Goal: Transaction & Acquisition: Purchase product/service

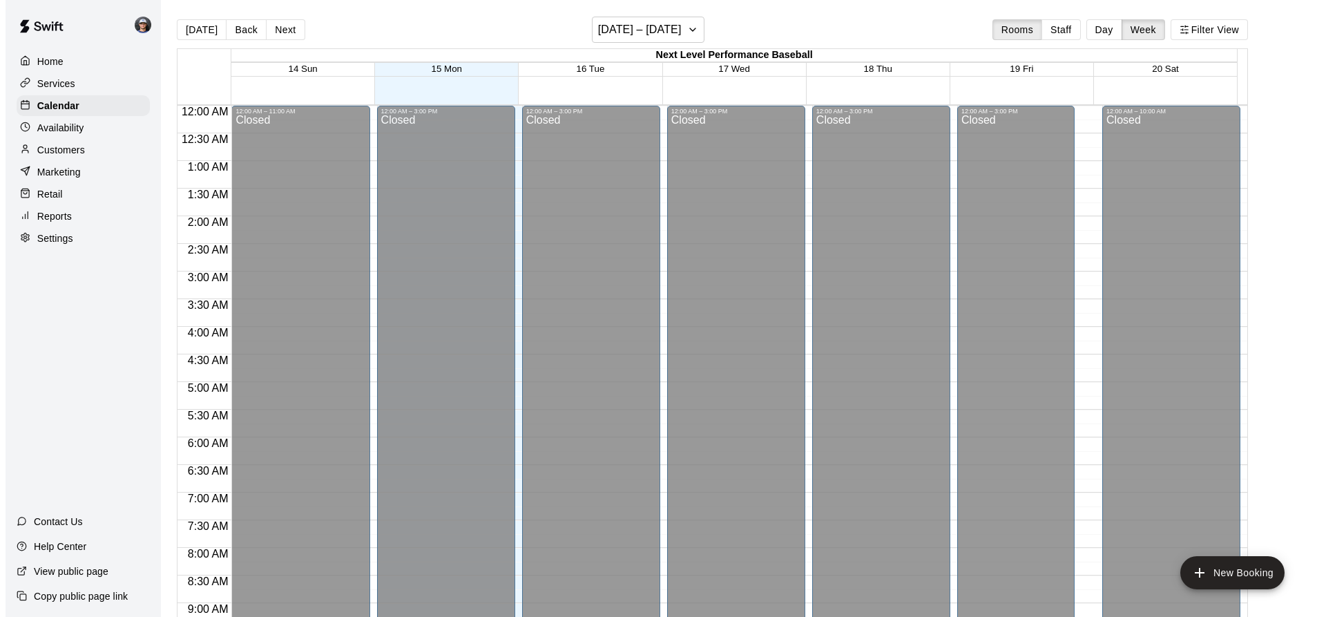
scroll to position [732, 0]
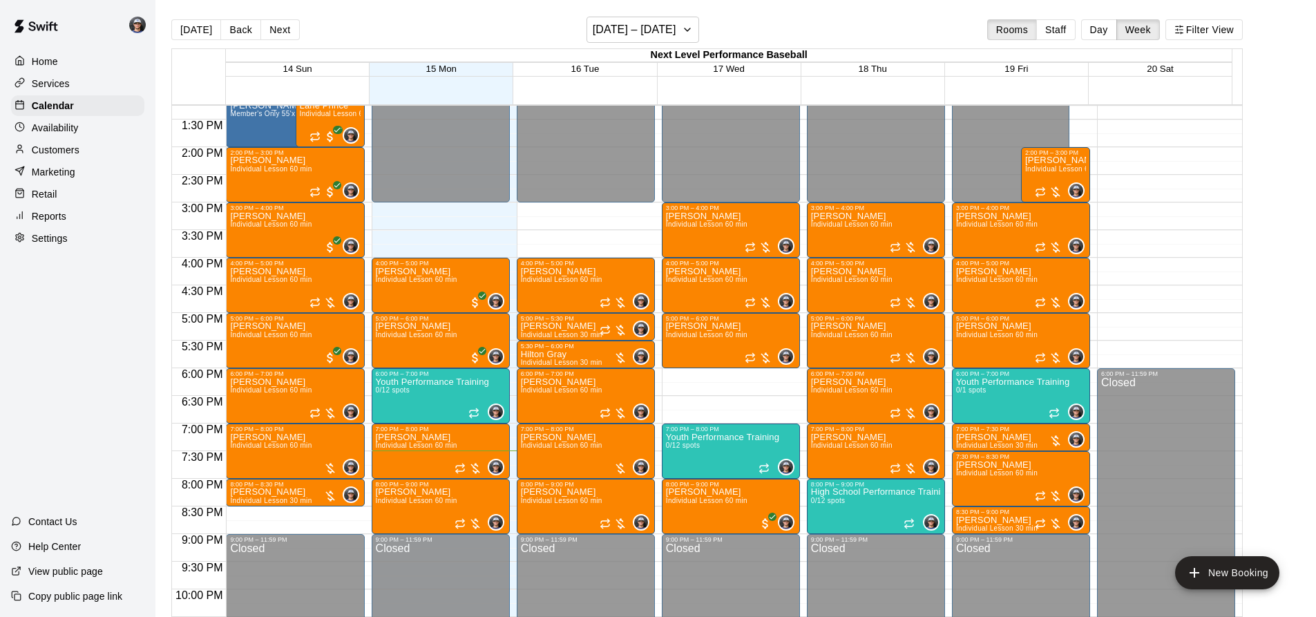
click at [441, 382] on p "Youth Performance Training" at bounding box center [432, 382] width 113 height 0
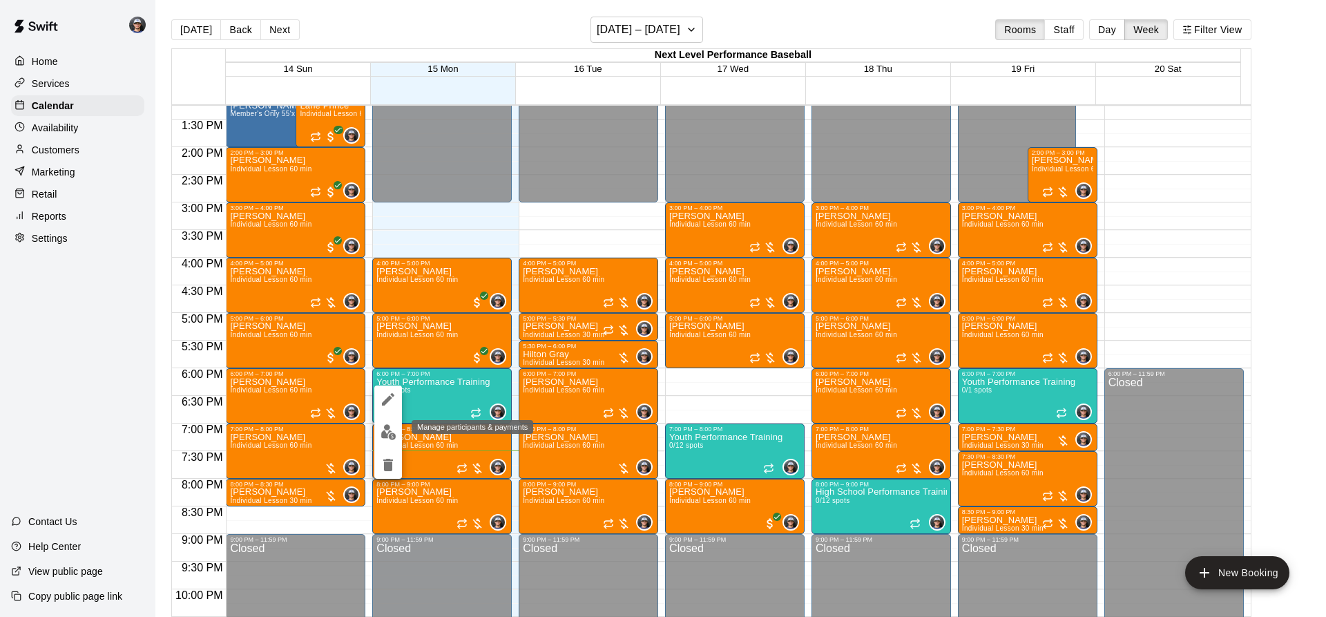
click at [397, 428] on button "edit" at bounding box center [388, 432] width 28 height 27
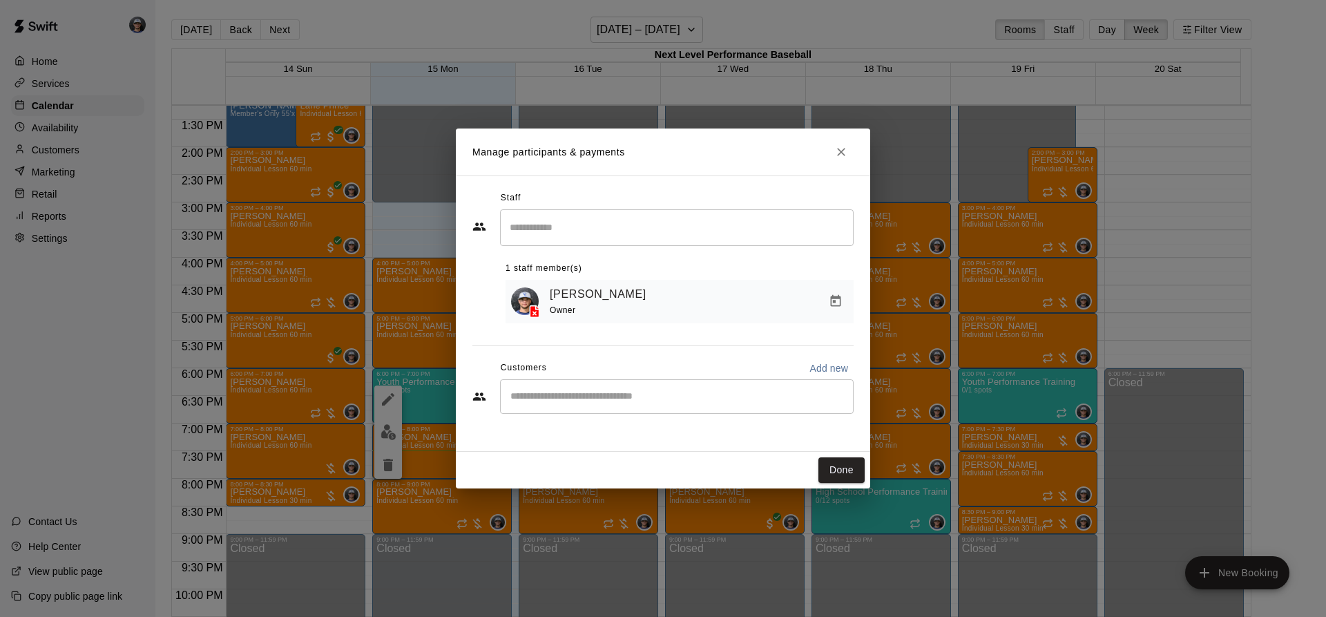
click at [593, 407] on div "​" at bounding box center [677, 396] width 354 height 35
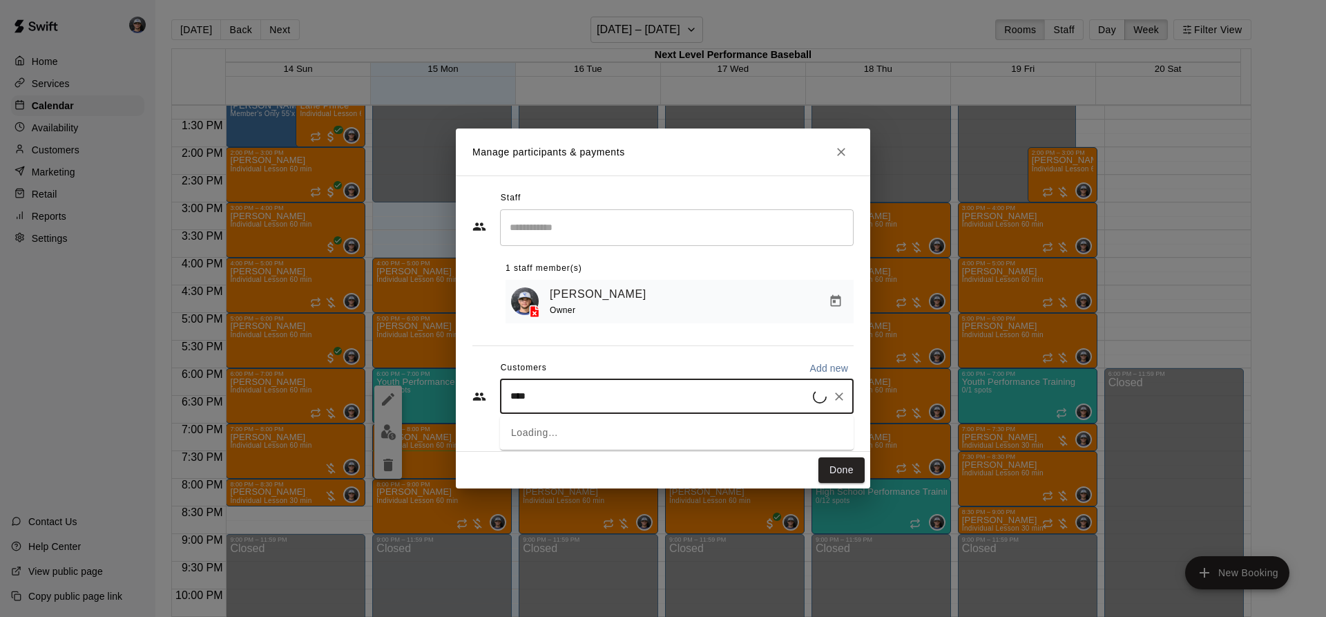
type input "*****"
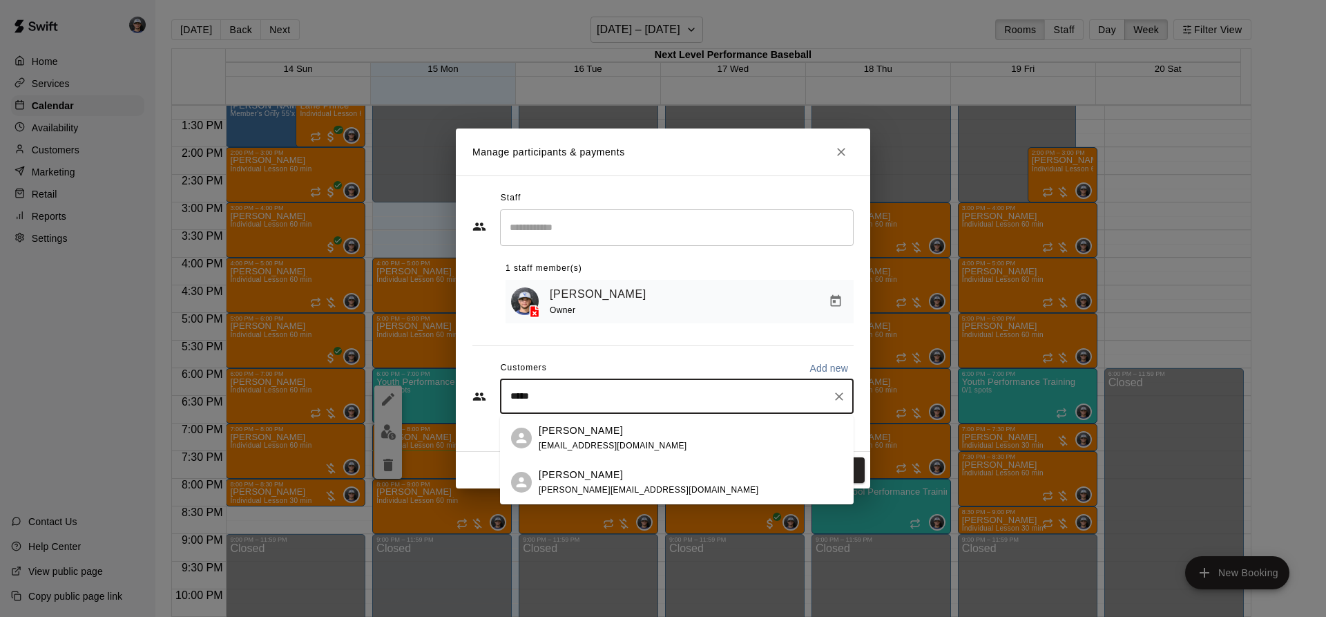
click at [578, 477] on p "[PERSON_NAME]" at bounding box center [581, 475] width 84 height 15
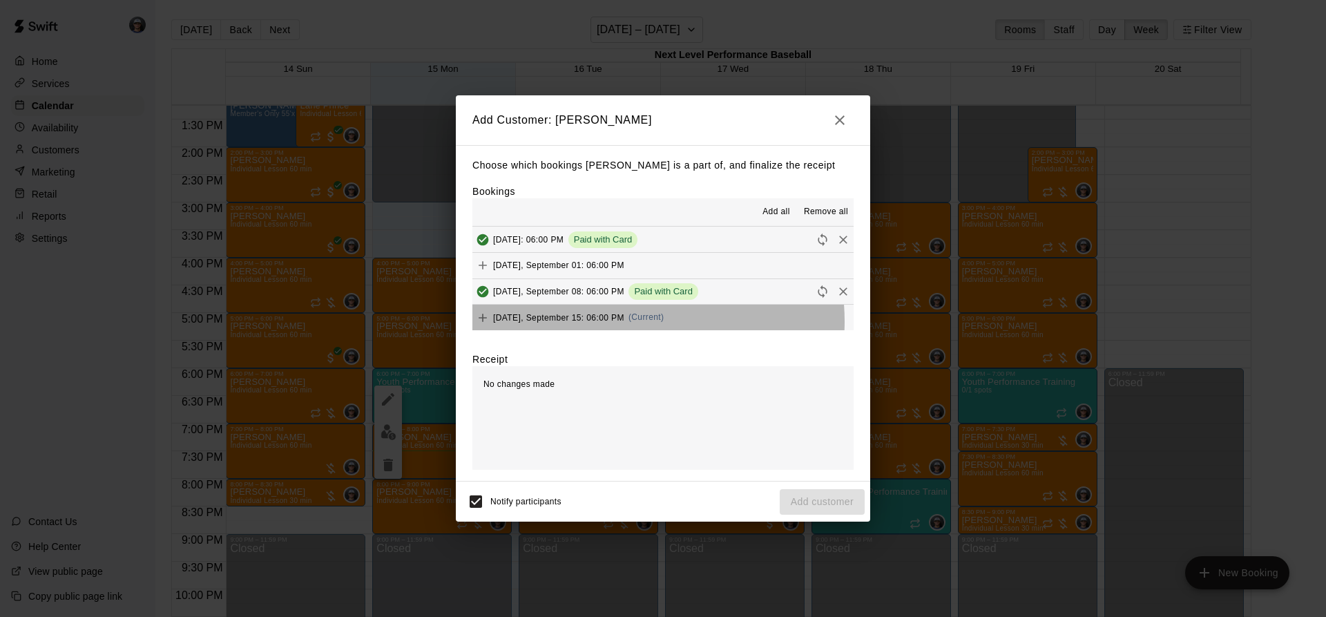
click at [630, 322] on div "[DATE], September 15: 06:00 PM (Current)" at bounding box center [567, 317] width 191 height 21
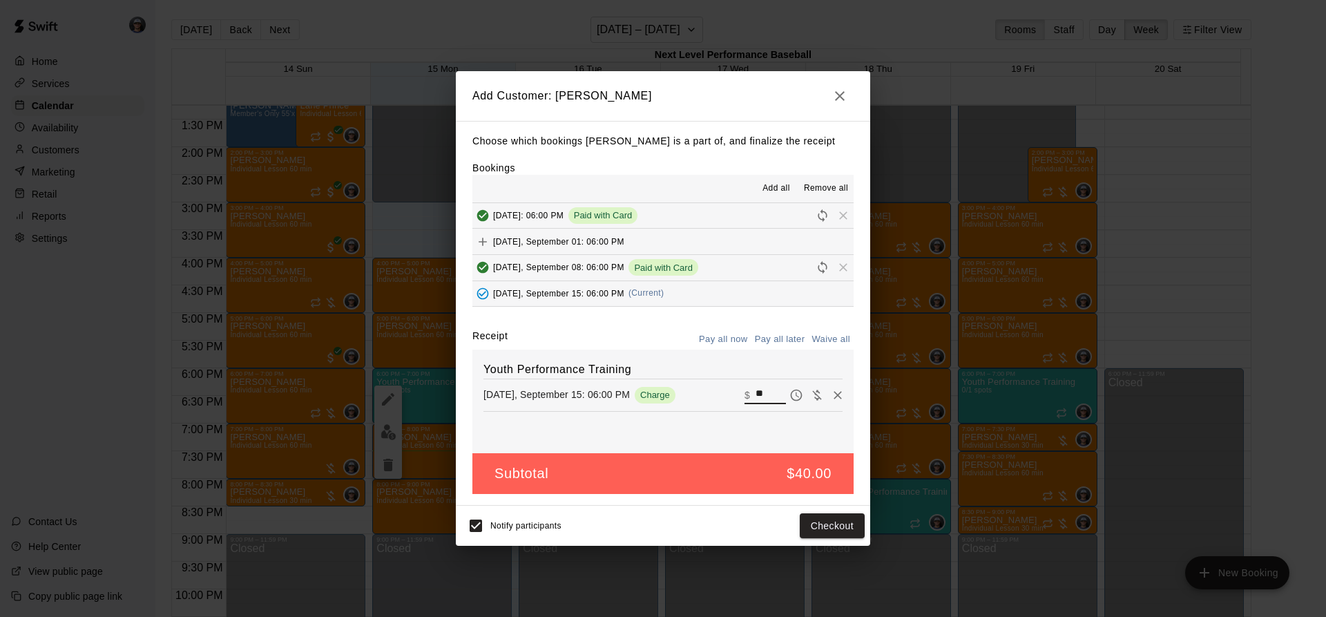
drag, startPoint x: 701, startPoint y: 391, endPoint x: 689, endPoint y: 383, distance: 14.0
click at [689, 383] on div "Youth Performance Training [DATE], September 15: 06:00 PM Charge ​ $ **" at bounding box center [662, 401] width 381 height 104
type input "**"
click at [814, 523] on button "Checkout" at bounding box center [832, 526] width 65 height 26
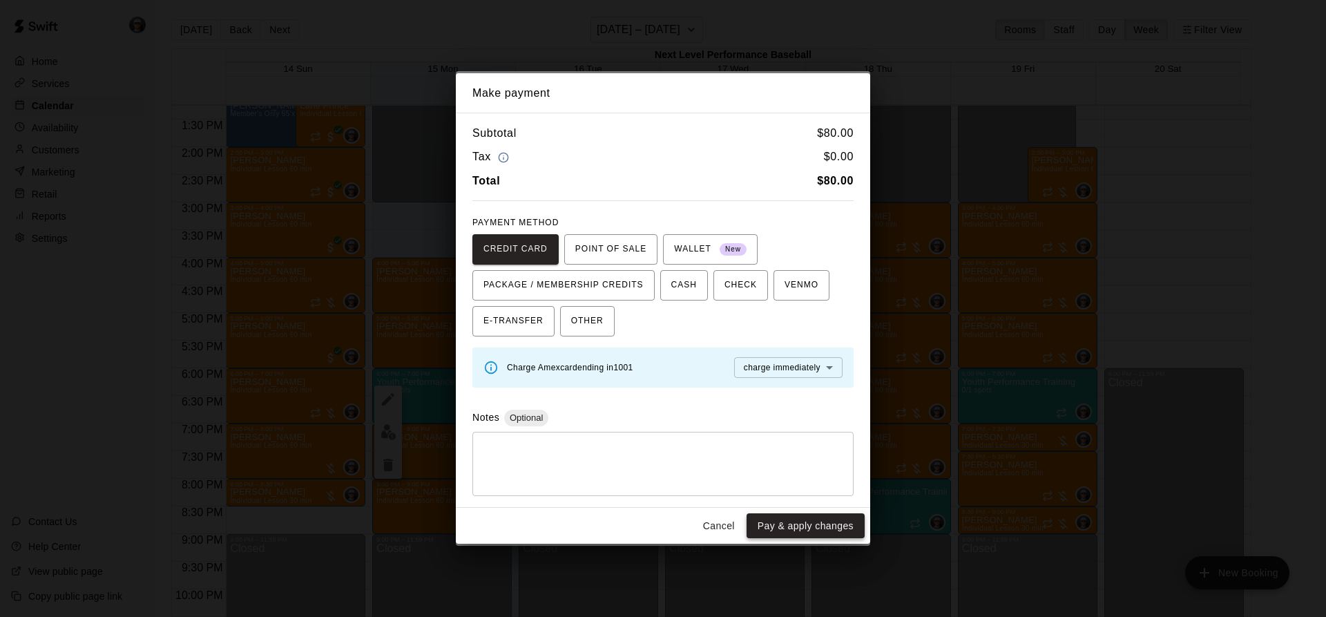
click at [803, 517] on button "Pay & apply changes" at bounding box center [806, 526] width 118 height 26
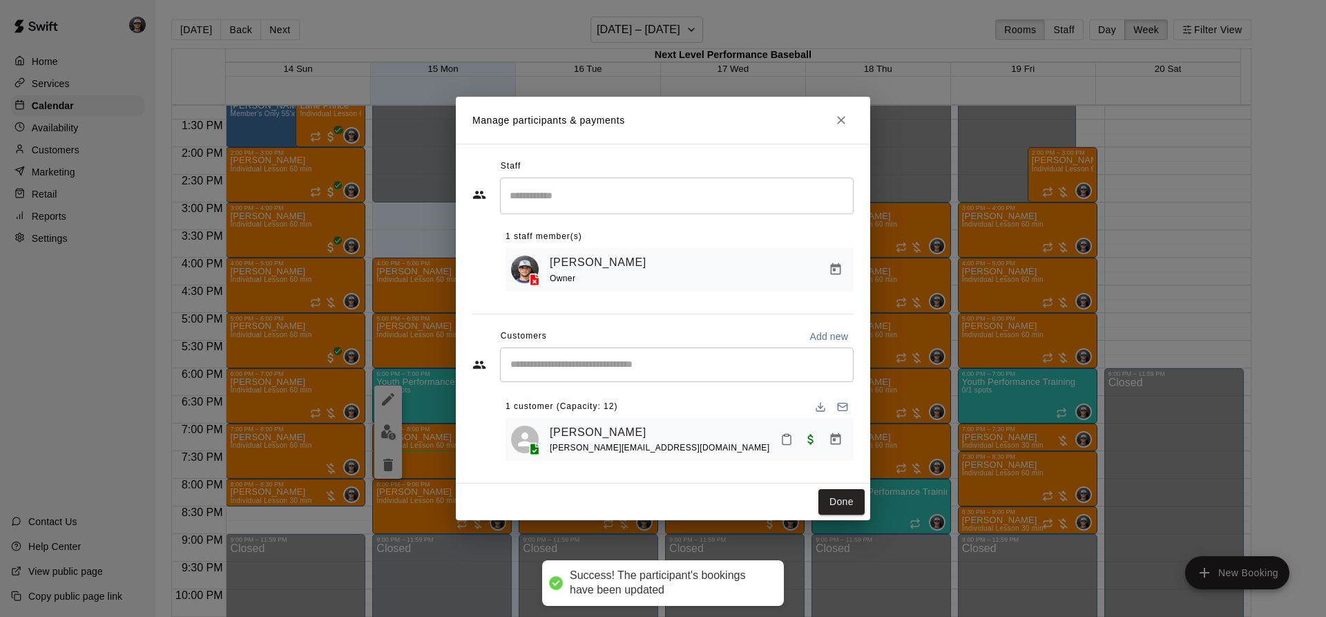
click at [852, 488] on div "Done" at bounding box center [663, 501] width 414 height 37
click at [846, 501] on button "Done" at bounding box center [841, 502] width 46 height 26
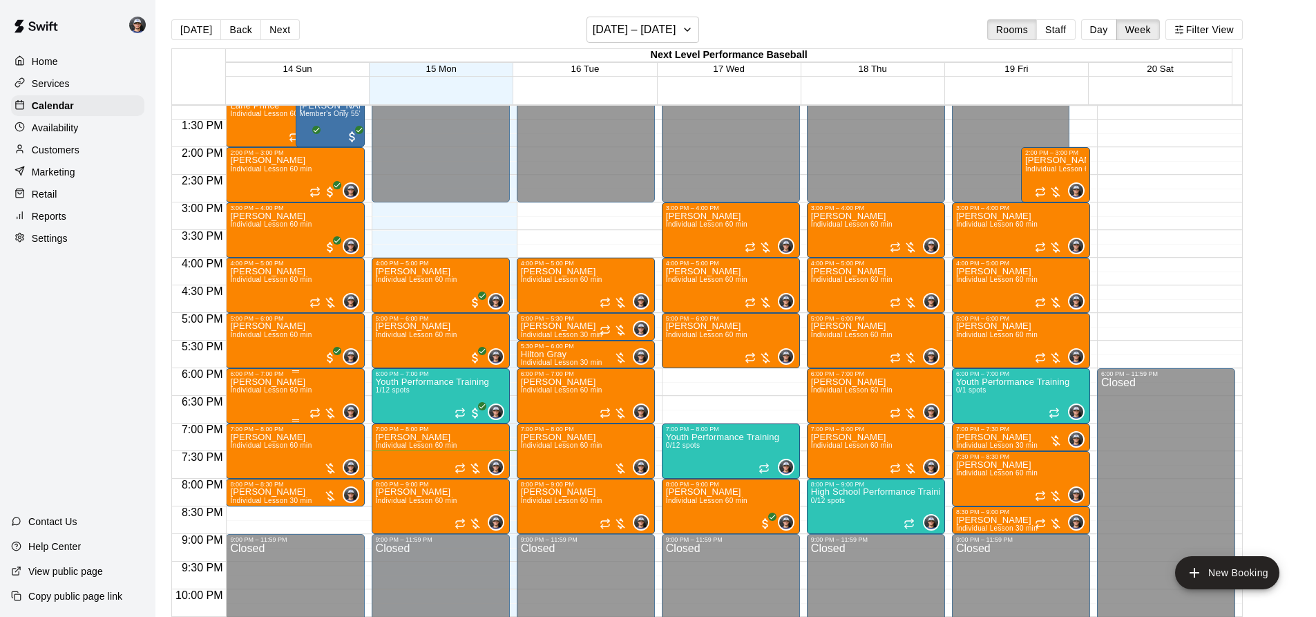
click at [303, 392] on span "Individual Lesson 60 min" at bounding box center [270, 390] width 81 height 8
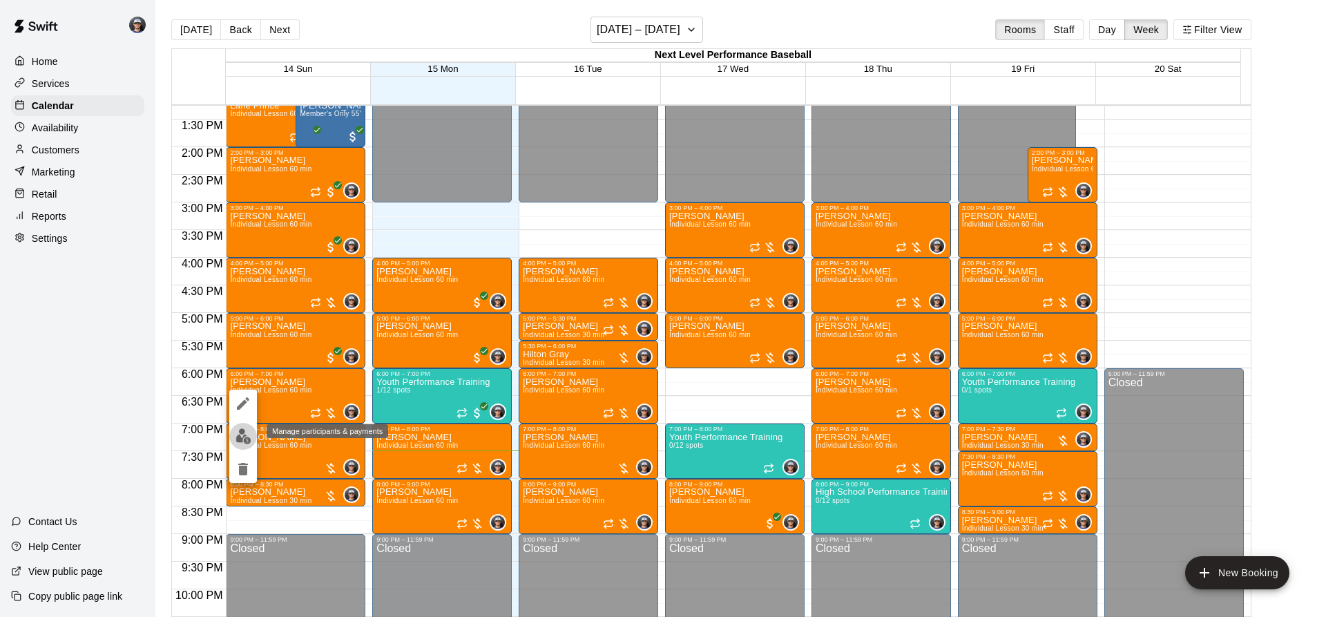
click at [236, 430] on img "edit" at bounding box center [244, 436] width 16 height 16
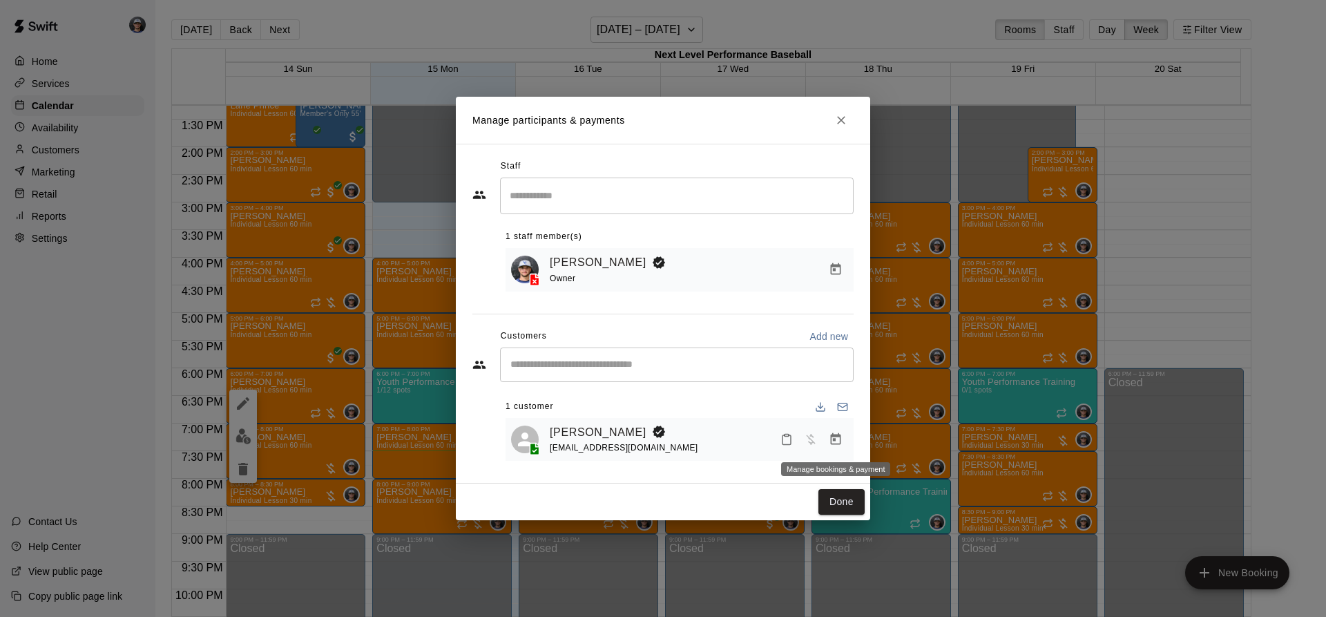
click at [831, 436] on icon "Manage bookings & payment" at bounding box center [836, 439] width 14 height 14
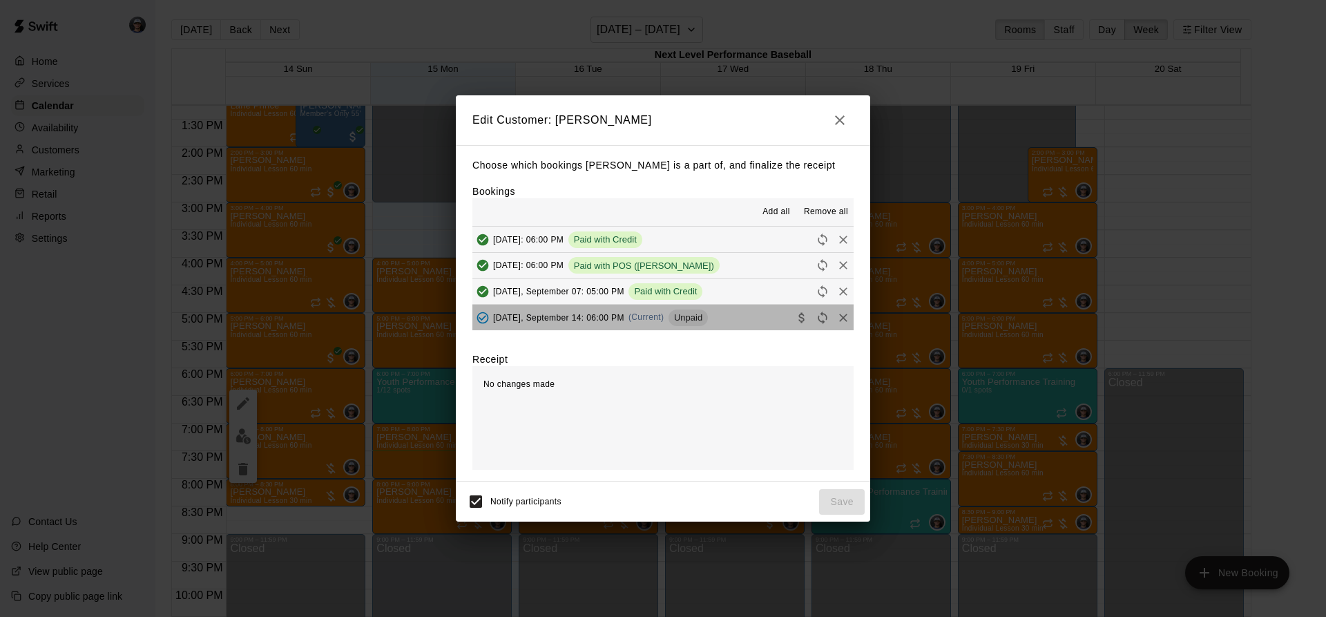
click at [677, 325] on div "Unpaid" at bounding box center [688, 317] width 39 height 17
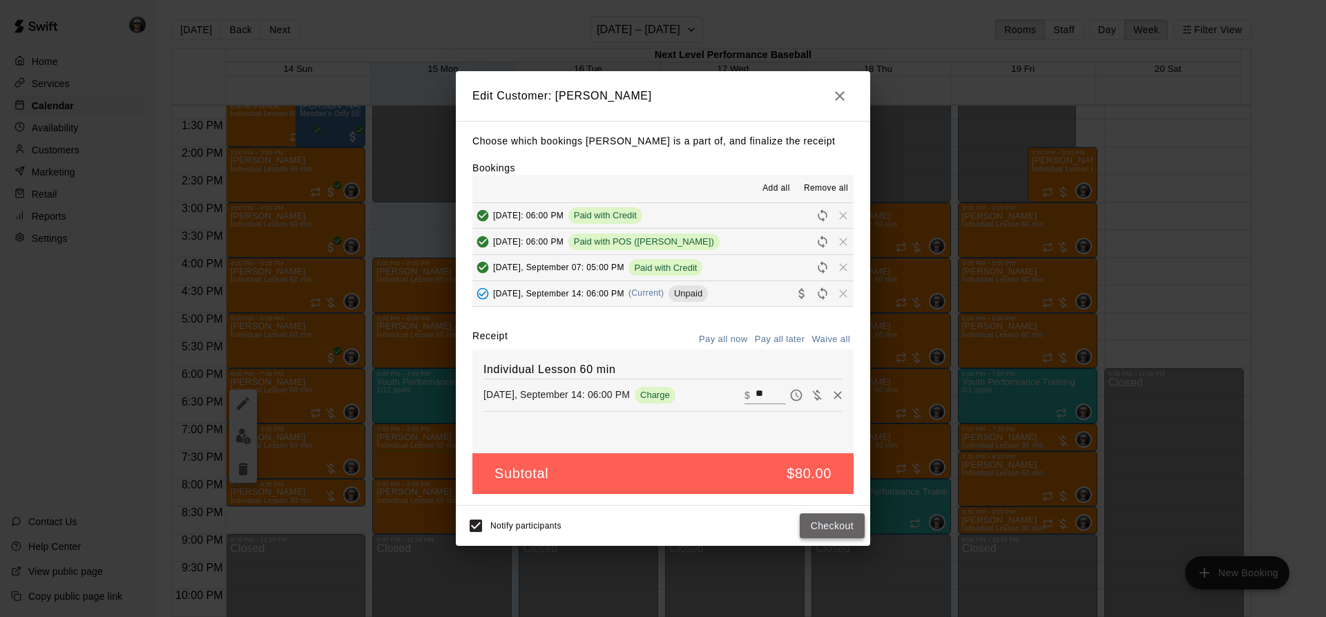
click at [812, 520] on button "Checkout" at bounding box center [832, 526] width 65 height 26
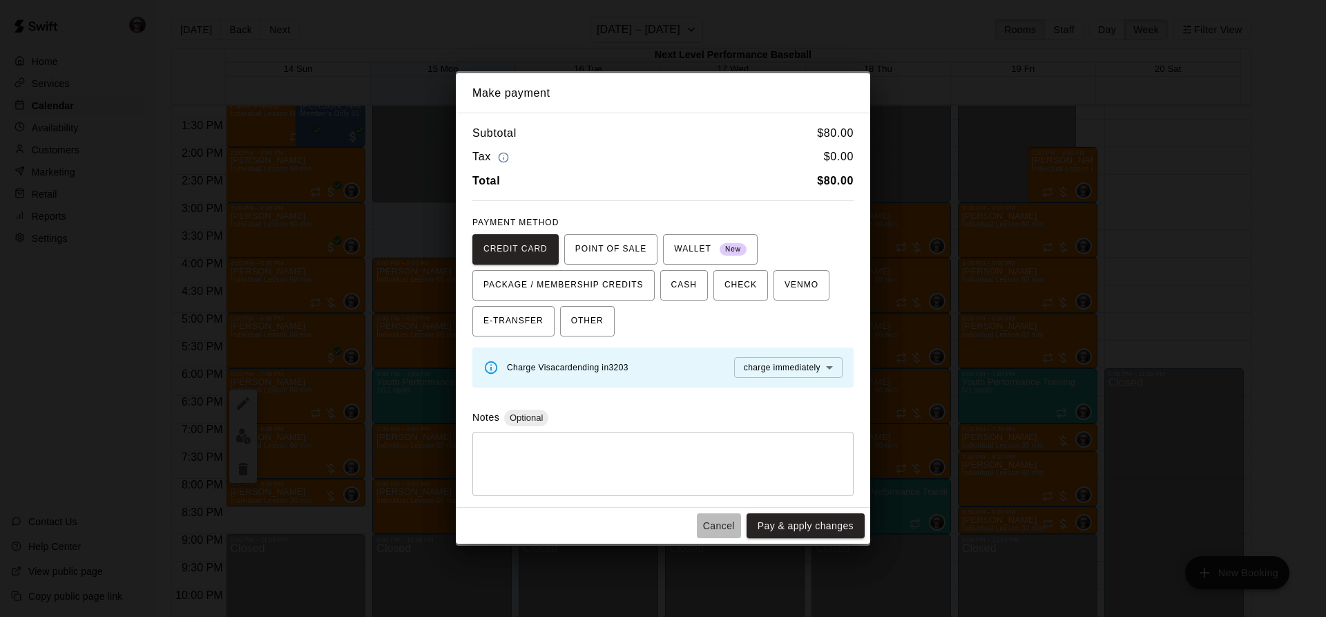
click at [711, 524] on button "Cancel" at bounding box center [719, 526] width 44 height 26
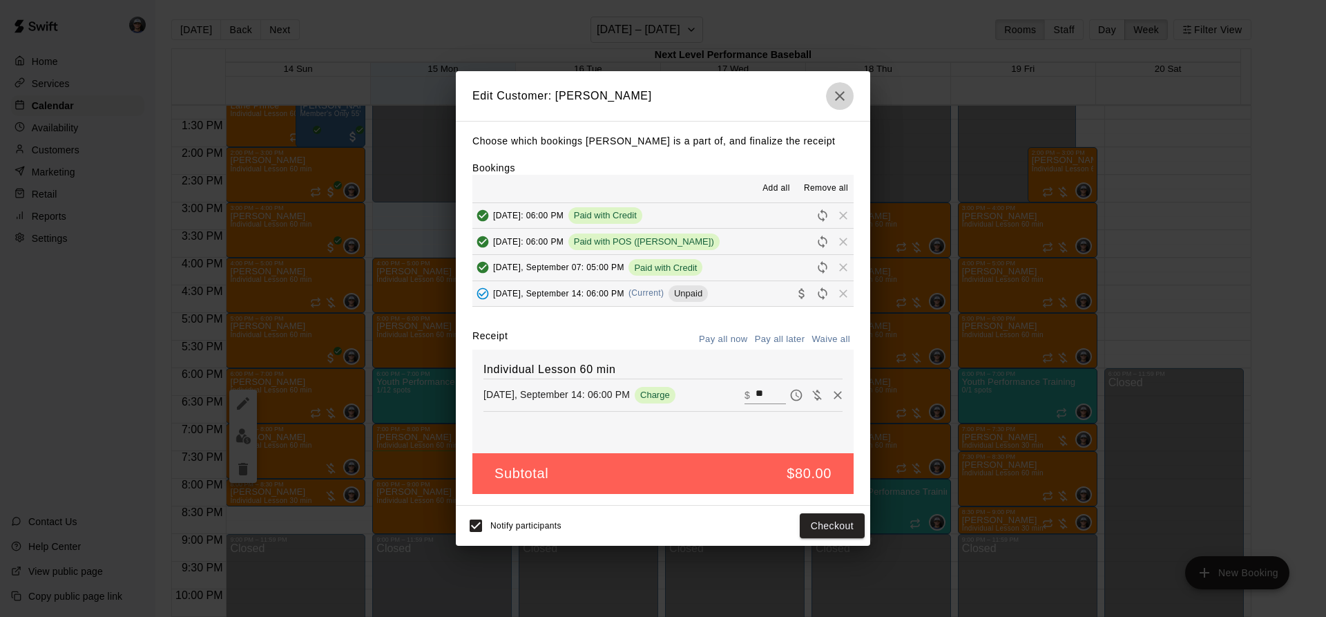
click at [837, 93] on icon "button" at bounding box center [840, 96] width 10 height 10
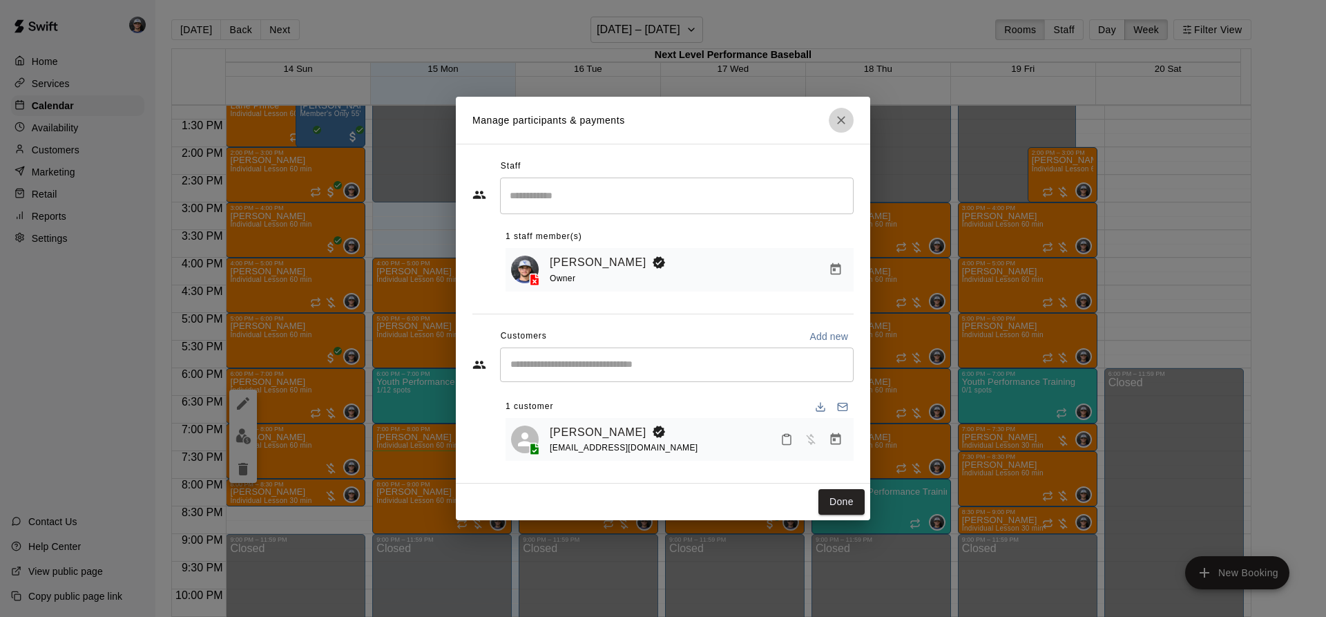
click at [841, 126] on button "Close" at bounding box center [841, 120] width 25 height 25
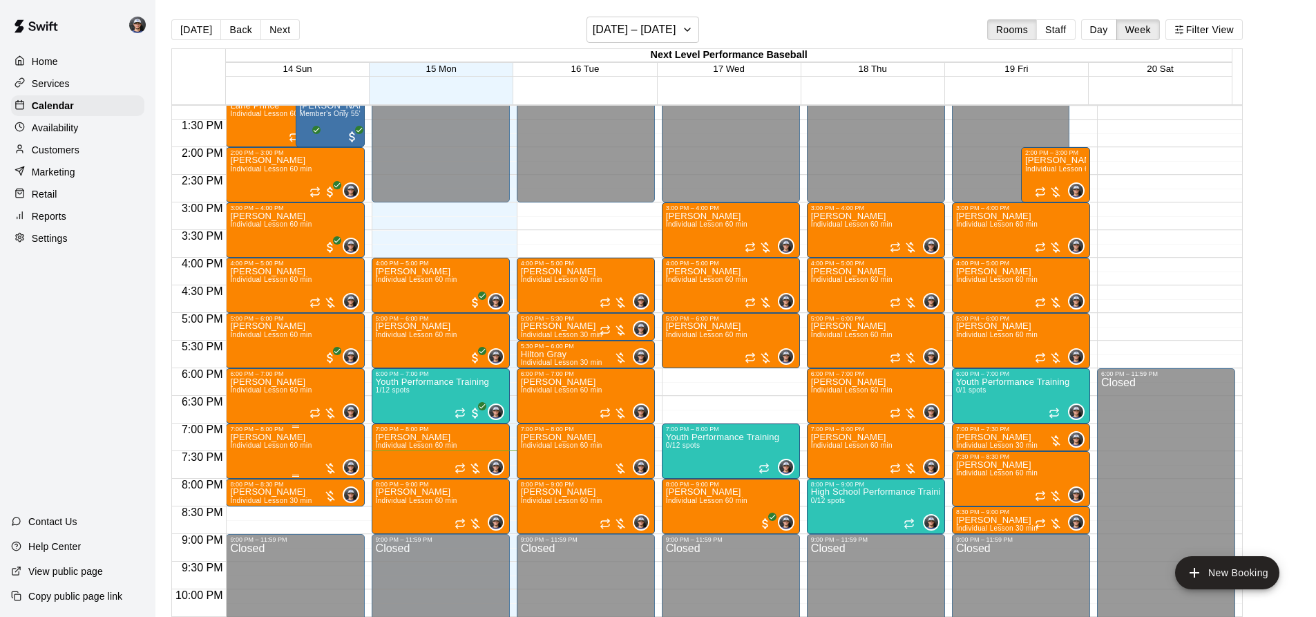
click at [286, 449] on span "Individual Lesson 60 min" at bounding box center [270, 445] width 81 height 8
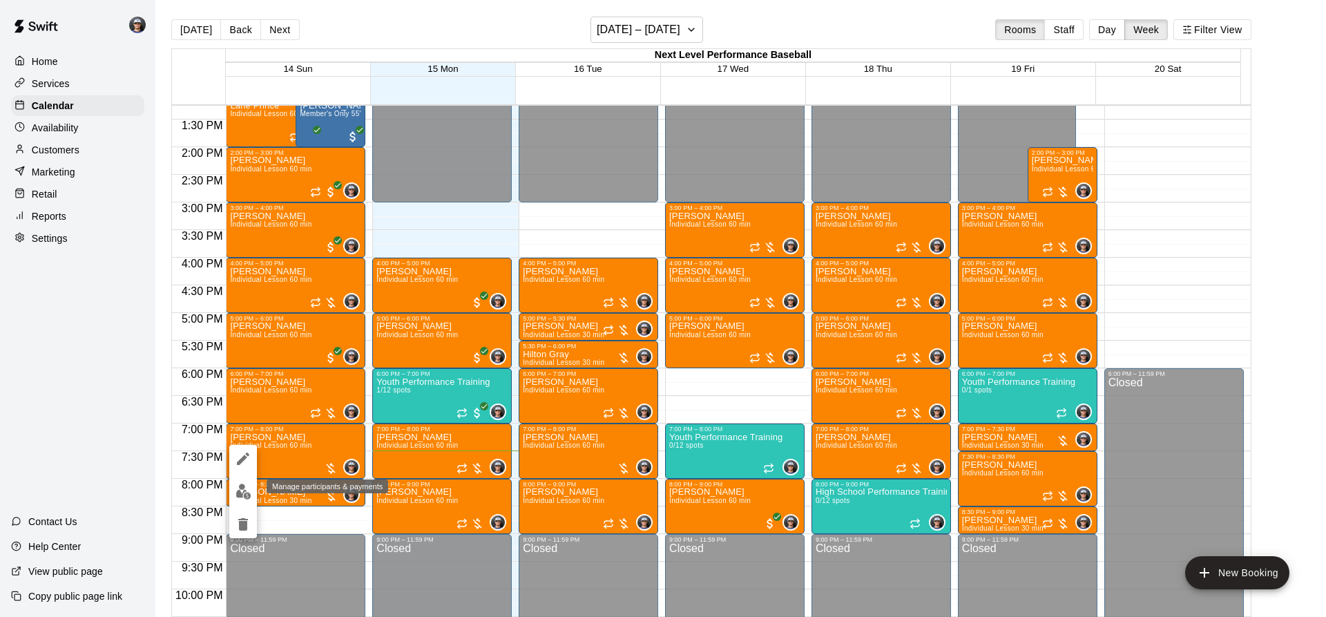
click at [247, 496] on img "edit" at bounding box center [244, 491] width 16 height 16
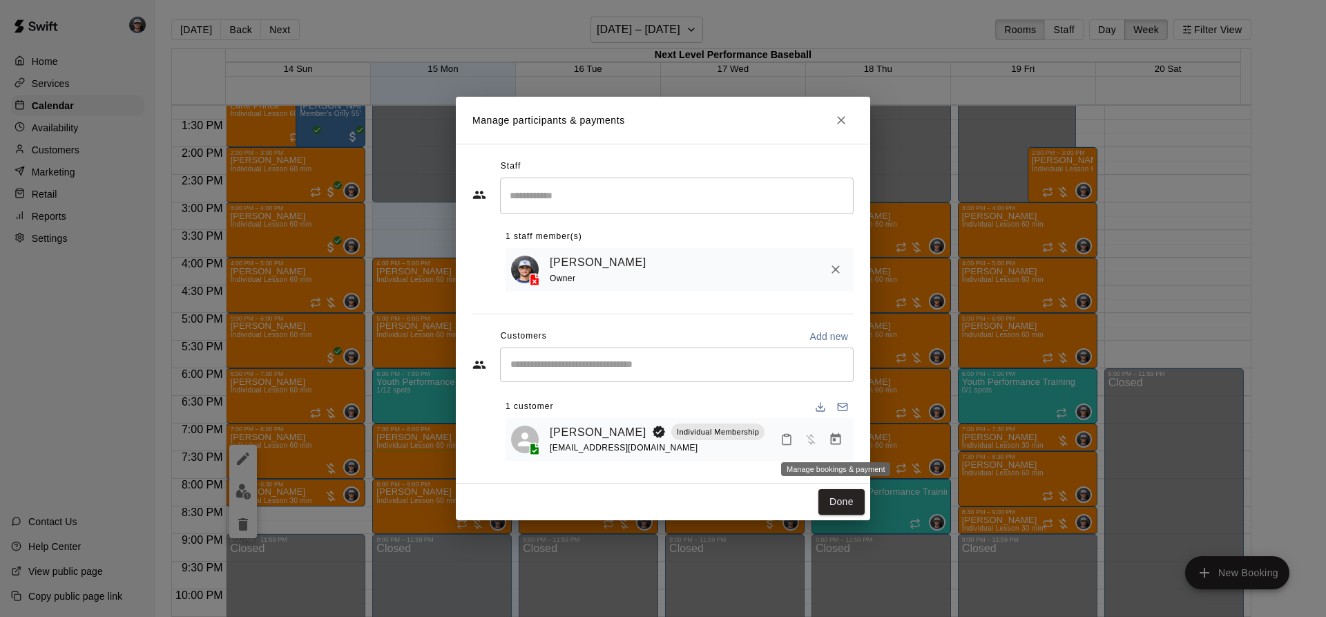
click at [841, 441] on icon "Manage bookings & payment" at bounding box center [836, 439] width 10 height 12
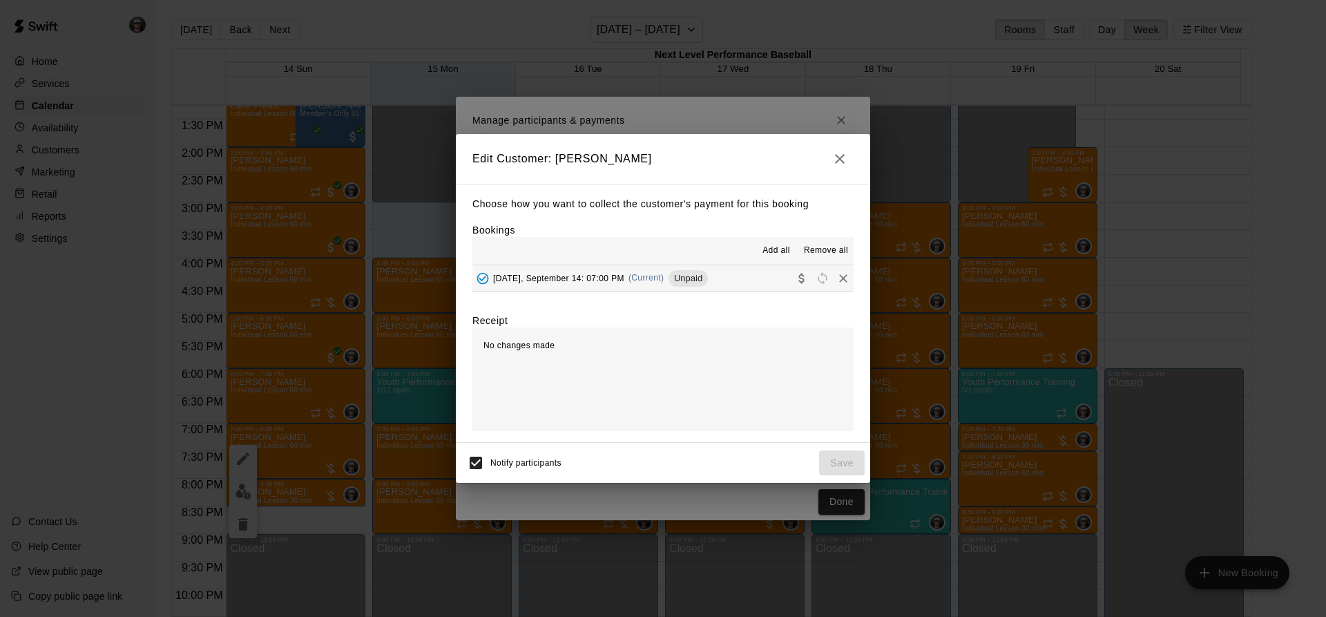
click at [679, 280] on span "Unpaid" at bounding box center [688, 278] width 39 height 10
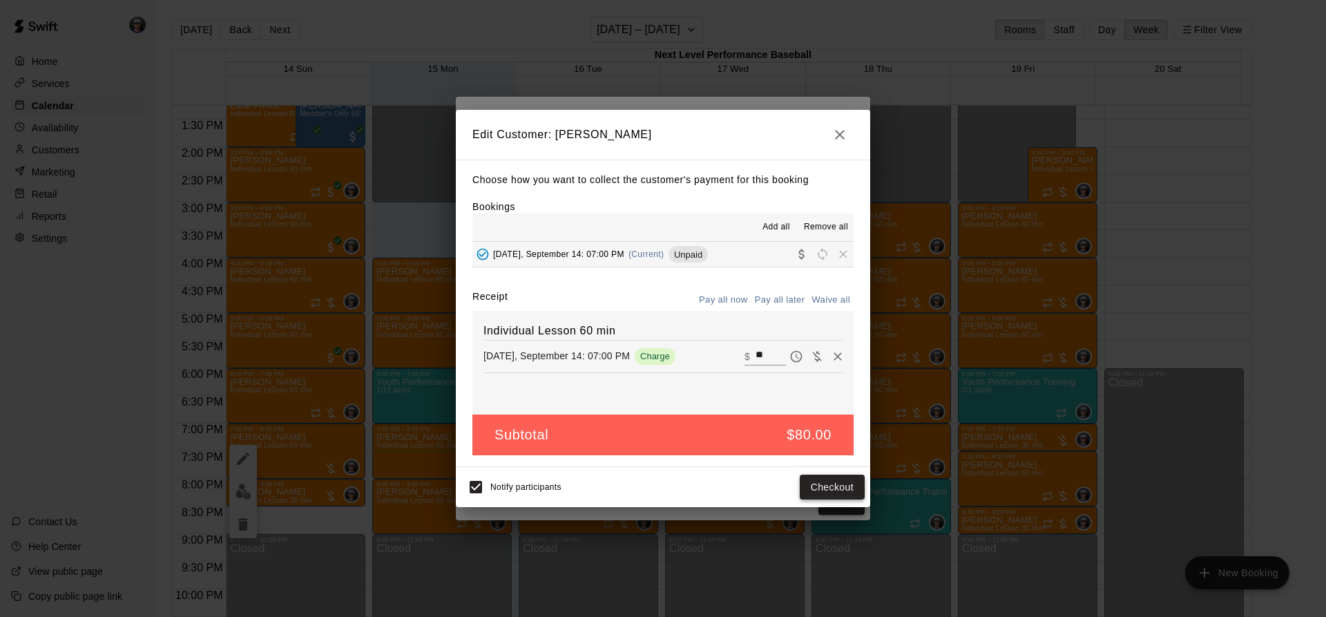
click at [826, 490] on button "Checkout" at bounding box center [832, 487] width 65 height 26
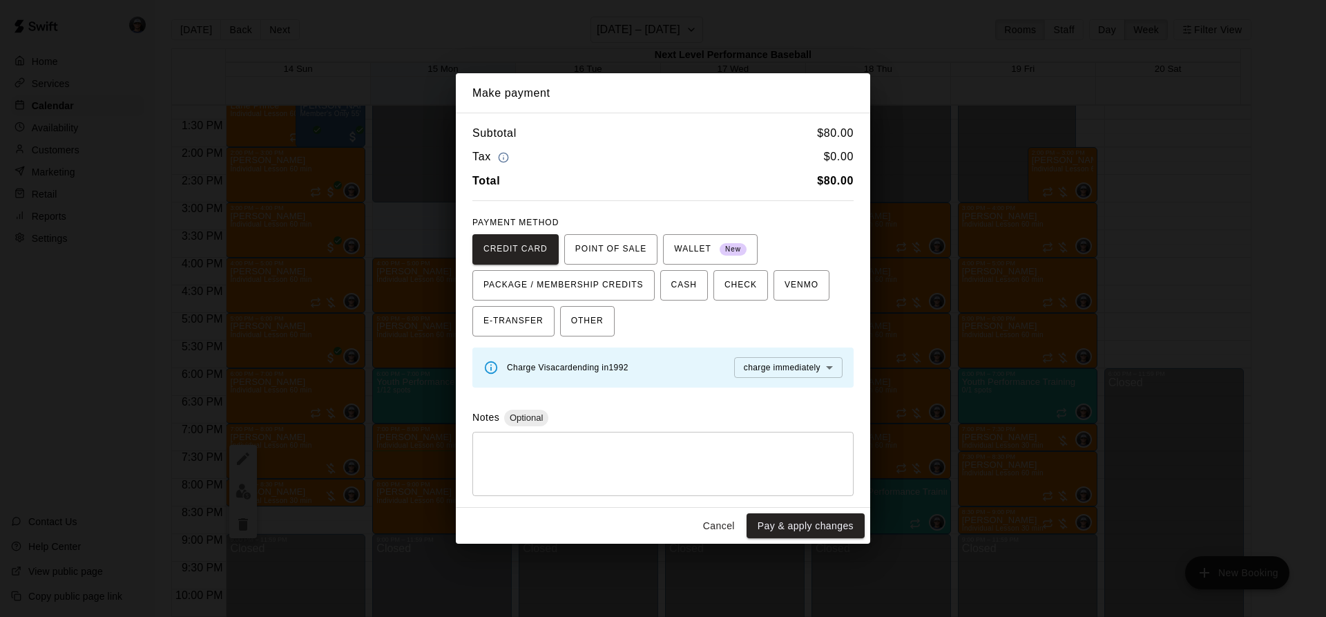
click at [783, 506] on div "Subtotal $ 80.00 Tax $ 0.00 Total $ 80.00 PAYMENT METHOD CREDIT CARD POINT OF S…" at bounding box center [663, 310] width 414 height 395
click at [781, 520] on button "Pay & apply changes" at bounding box center [806, 526] width 118 height 26
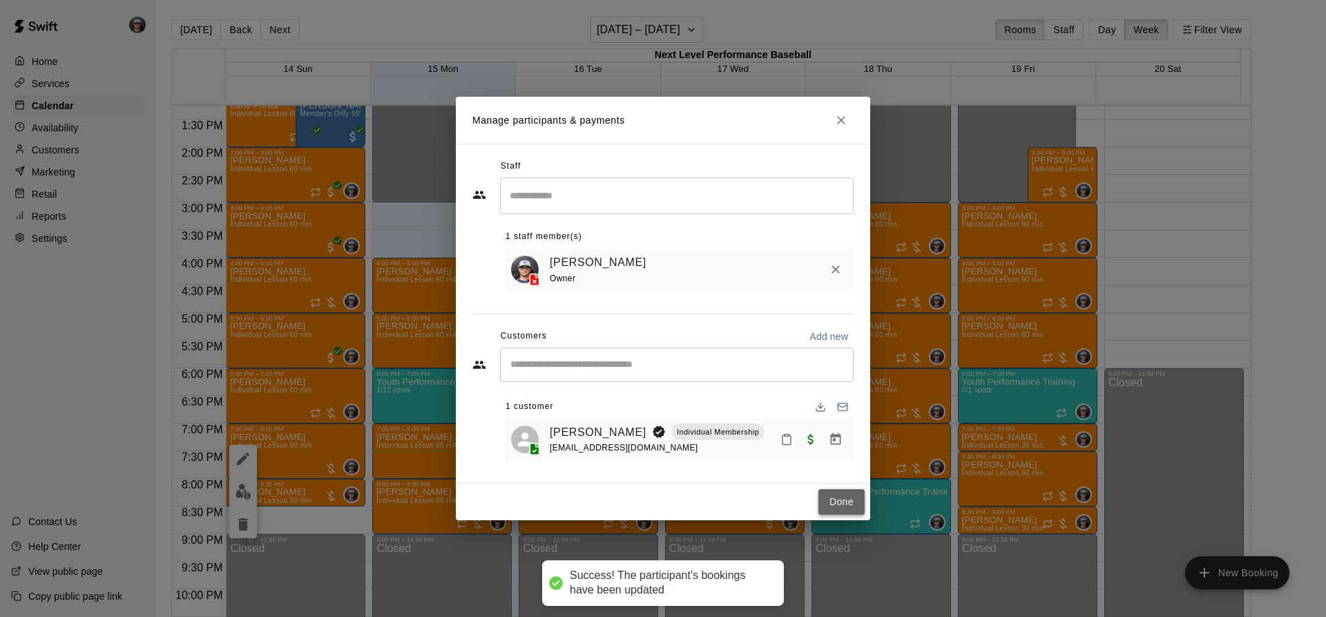
click at [838, 503] on button "Done" at bounding box center [841, 502] width 46 height 26
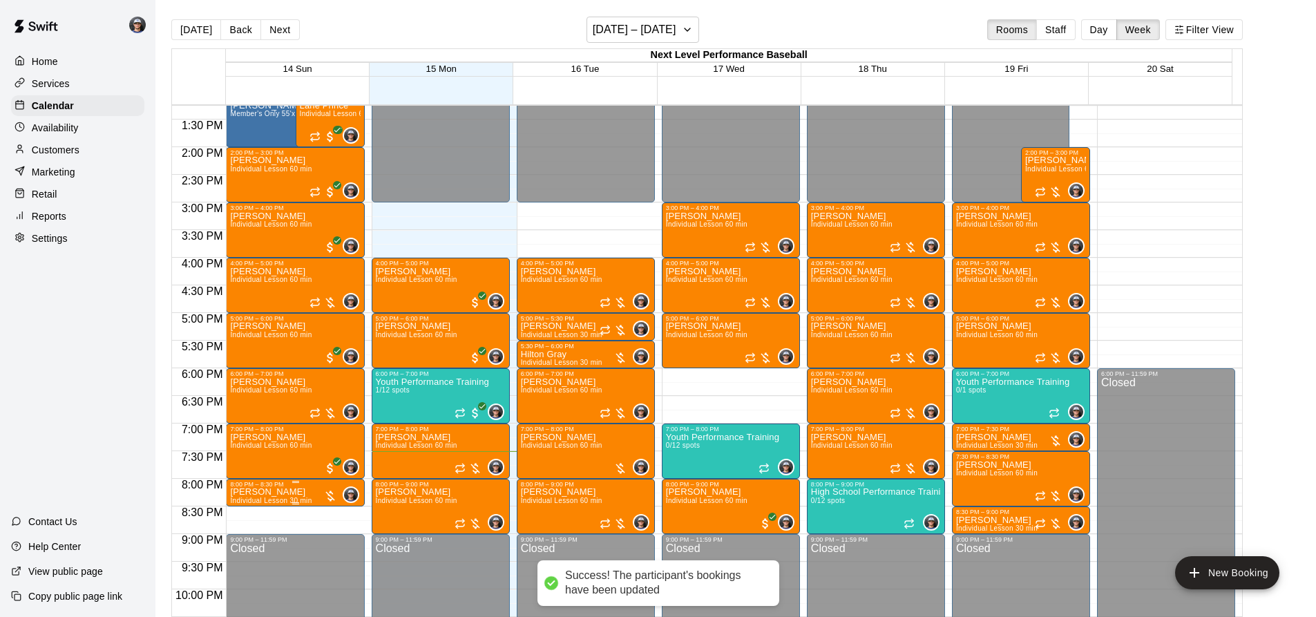
click at [325, 495] on div at bounding box center [330, 496] width 14 height 14
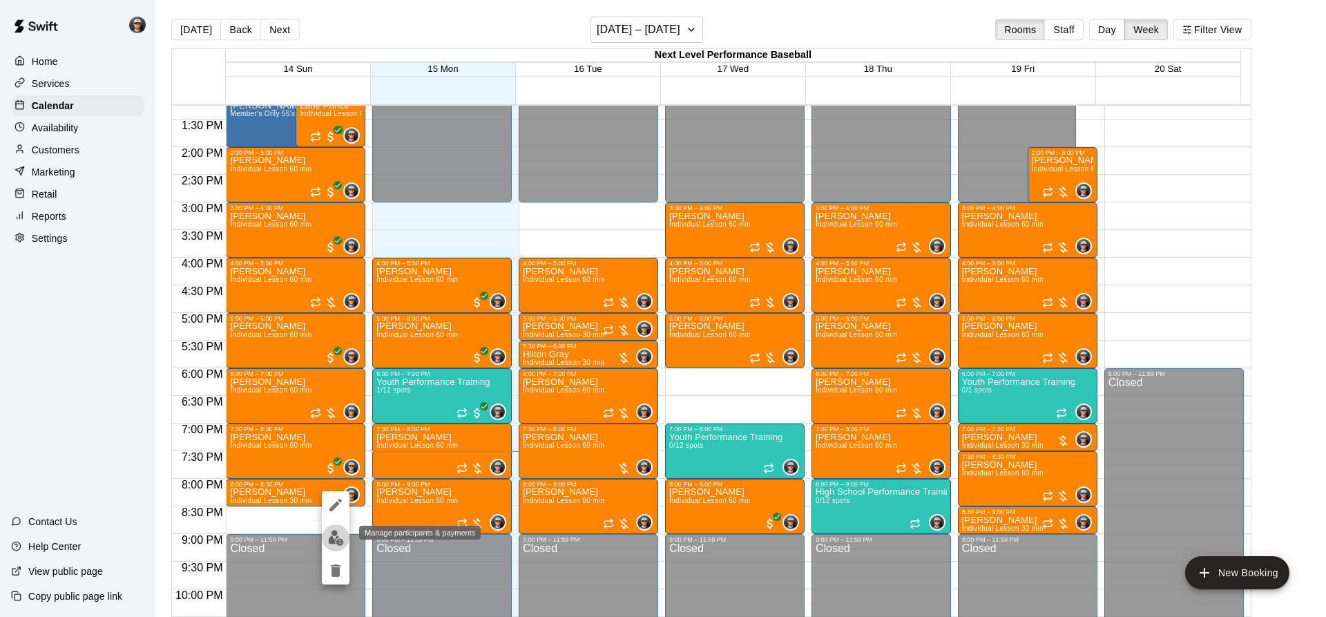
click at [338, 533] on img "edit" at bounding box center [336, 538] width 16 height 16
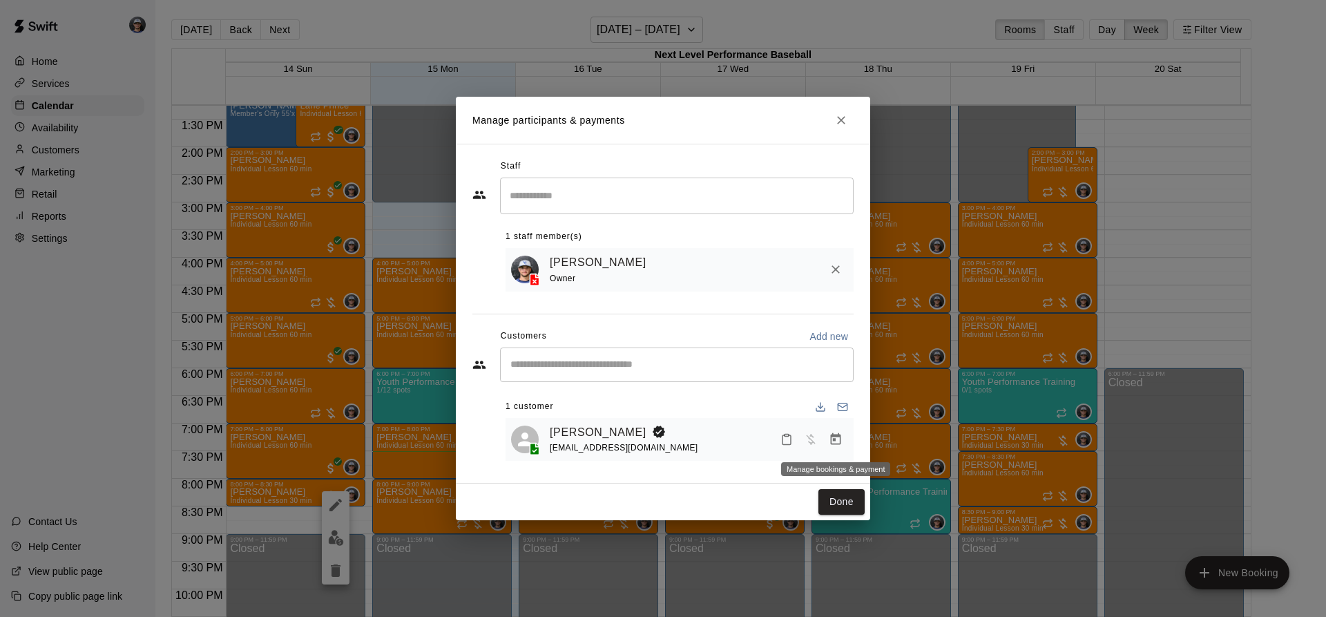
click at [836, 443] on icon "Manage bookings & payment" at bounding box center [836, 439] width 14 height 14
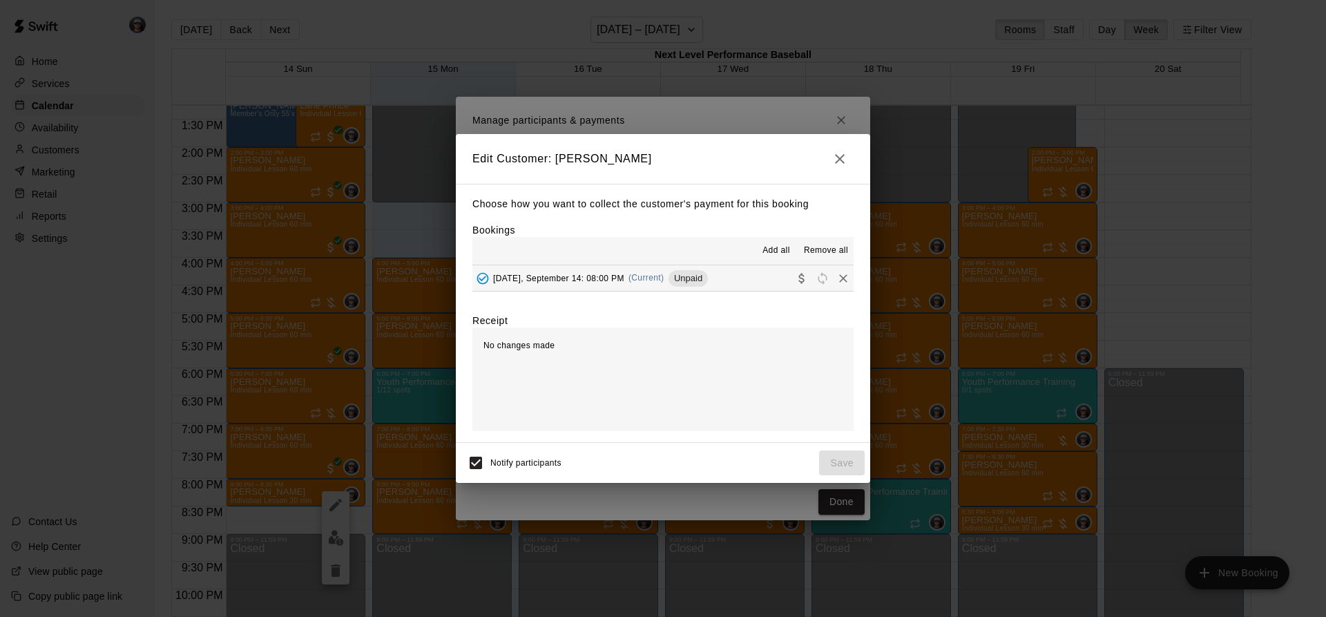
drag, startPoint x: 644, startPoint y: 276, endPoint x: 676, endPoint y: 287, distance: 34.5
click at [646, 276] on span "(Current)" at bounding box center [646, 278] width 36 height 10
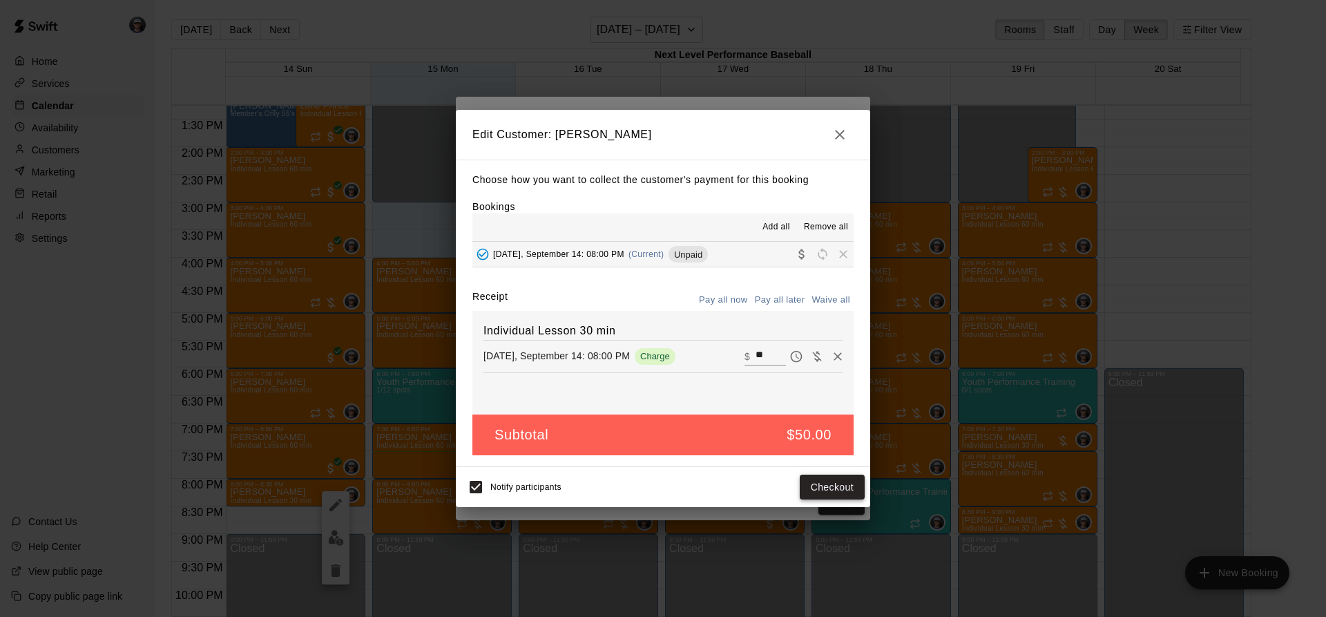
click at [810, 477] on button "Checkout" at bounding box center [832, 487] width 65 height 26
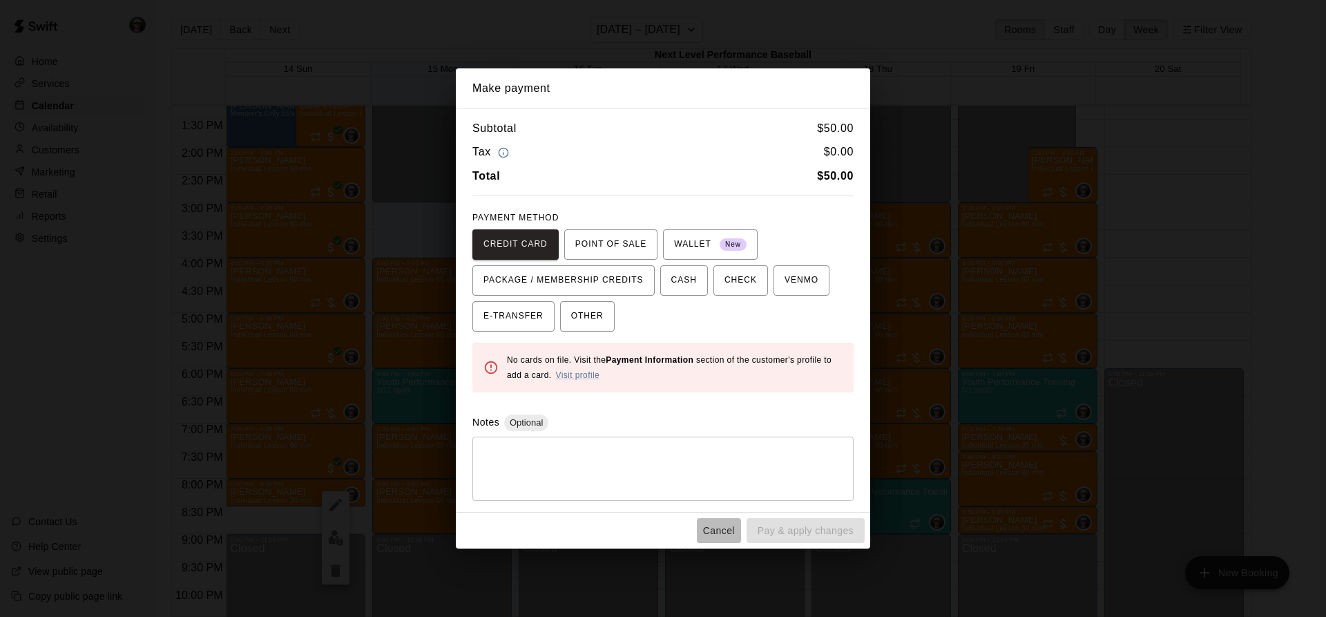
click at [729, 526] on button "Cancel" at bounding box center [719, 531] width 44 height 26
